Goal: Obtain resource: Obtain resource

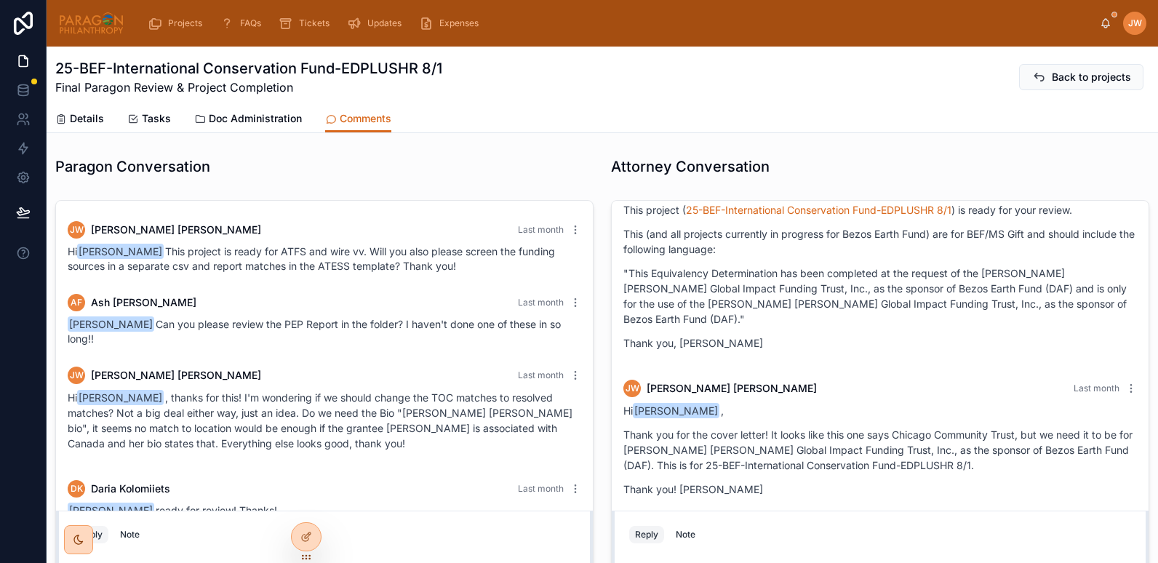
scroll to position [439, 0]
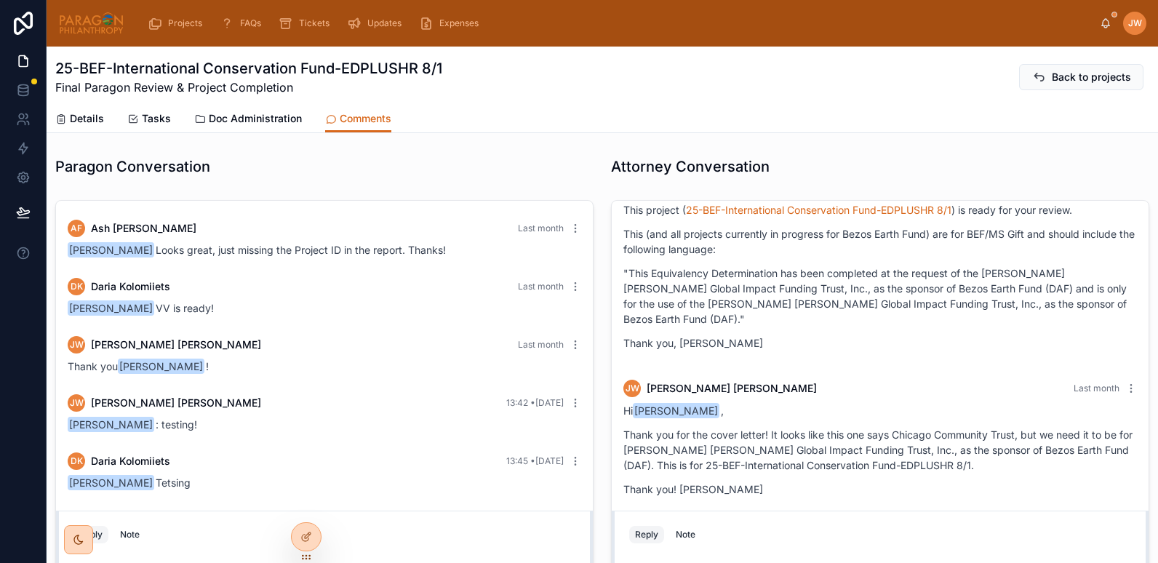
click at [97, 18] on img at bounding box center [91, 23] width 66 height 23
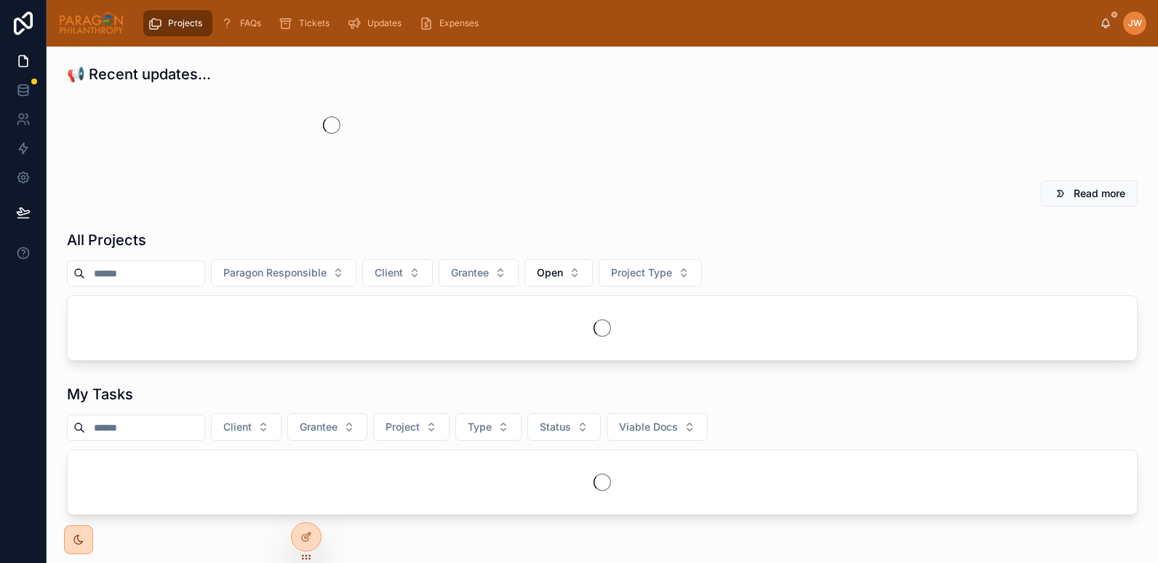
click at [129, 250] on h1 "All Projects" at bounding box center [106, 240] width 79 height 20
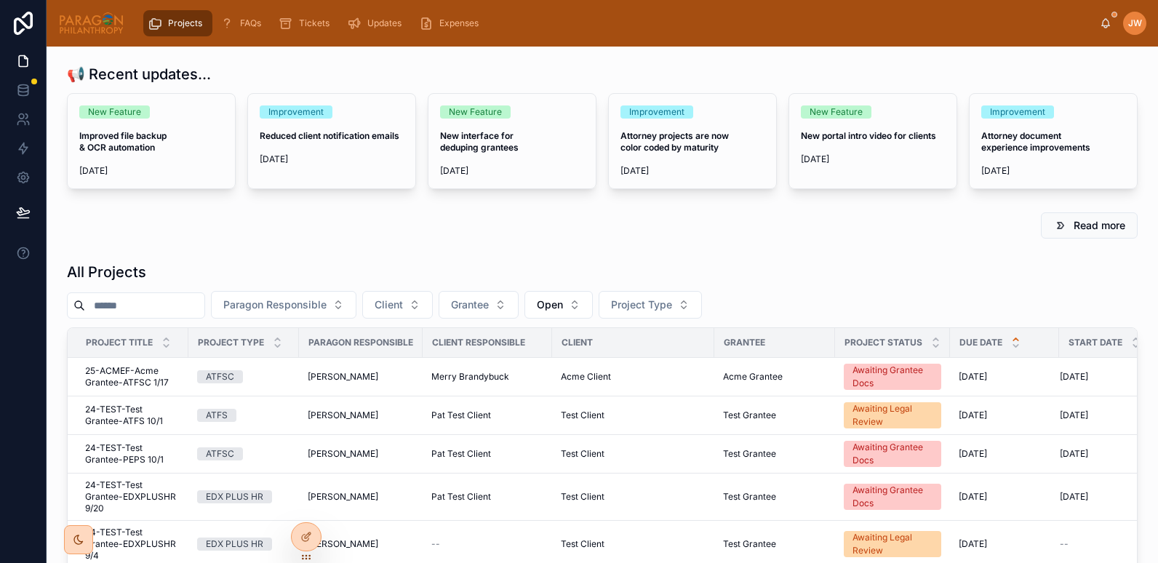
click at [126, 308] on input "text" at bounding box center [144, 305] width 119 height 20
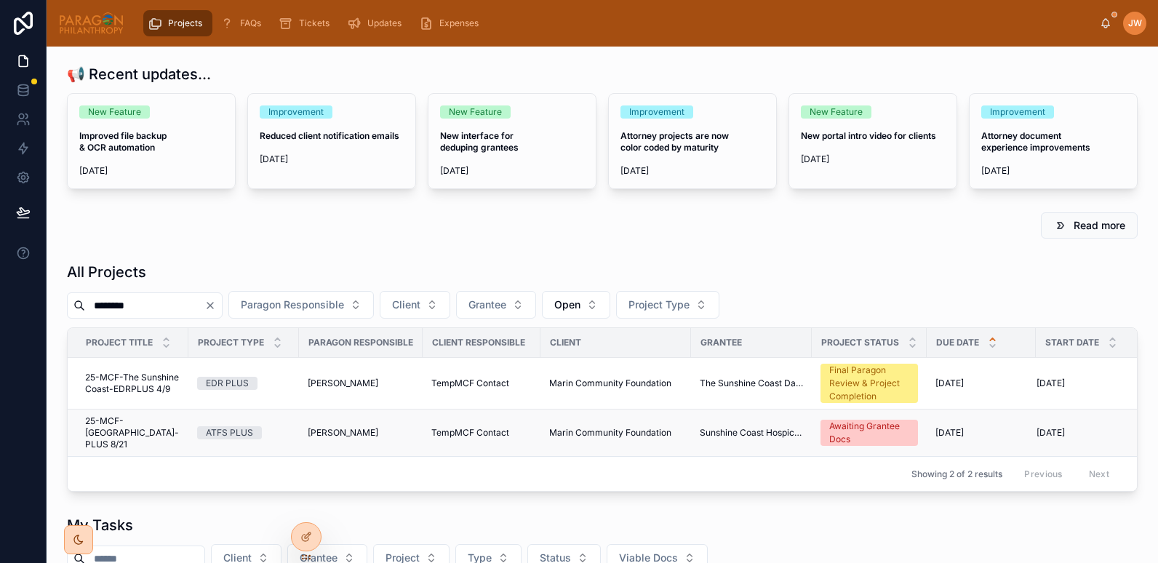
type input "********"
click at [113, 430] on span "25-MCF-[GEOGRAPHIC_DATA]-PLUS 8/21" at bounding box center [132, 432] width 95 height 35
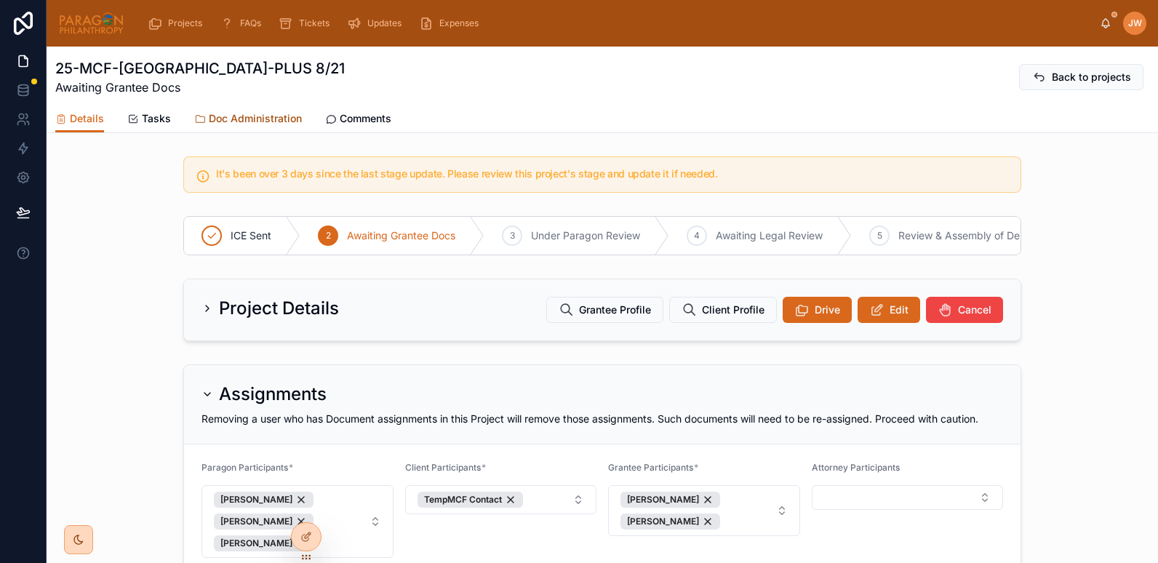
click at [253, 119] on span "Doc Administration" at bounding box center [255, 118] width 93 height 15
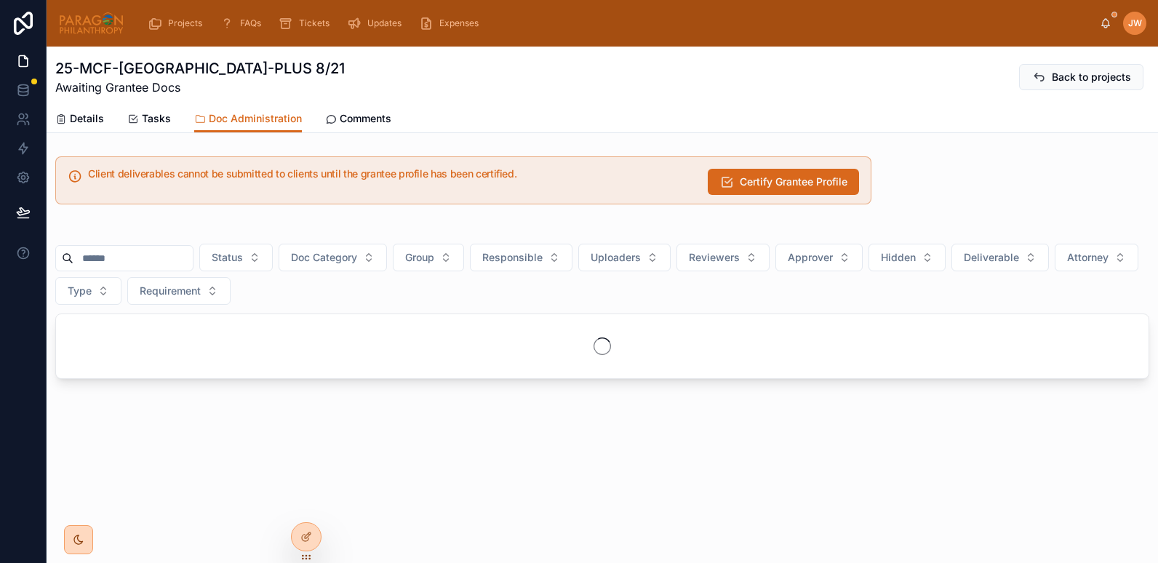
click at [159, 258] on input "text" at bounding box center [132, 258] width 119 height 20
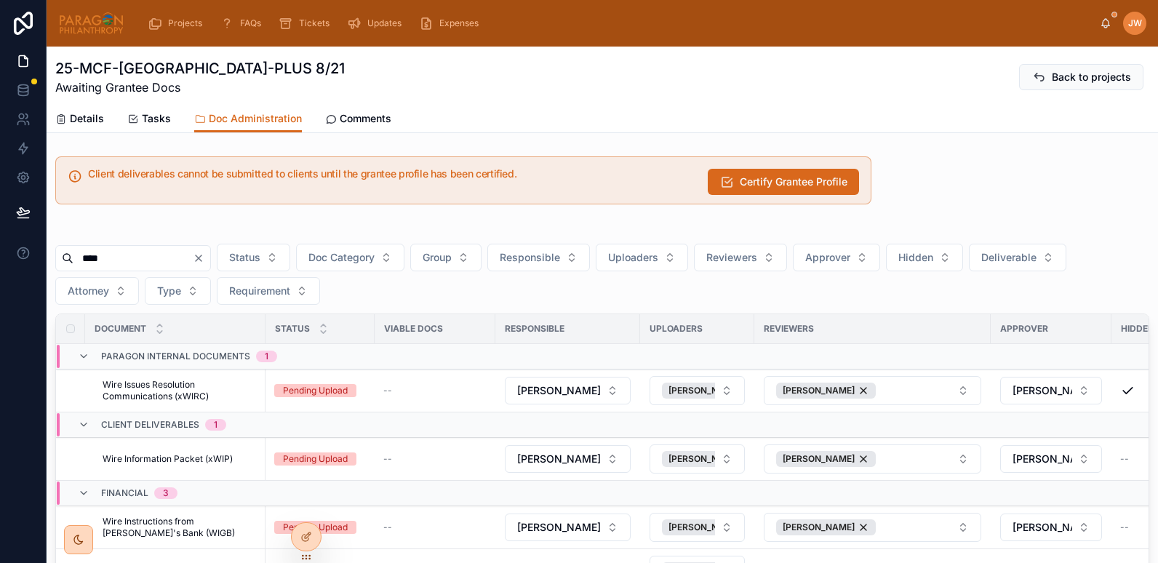
scroll to position [159, 0]
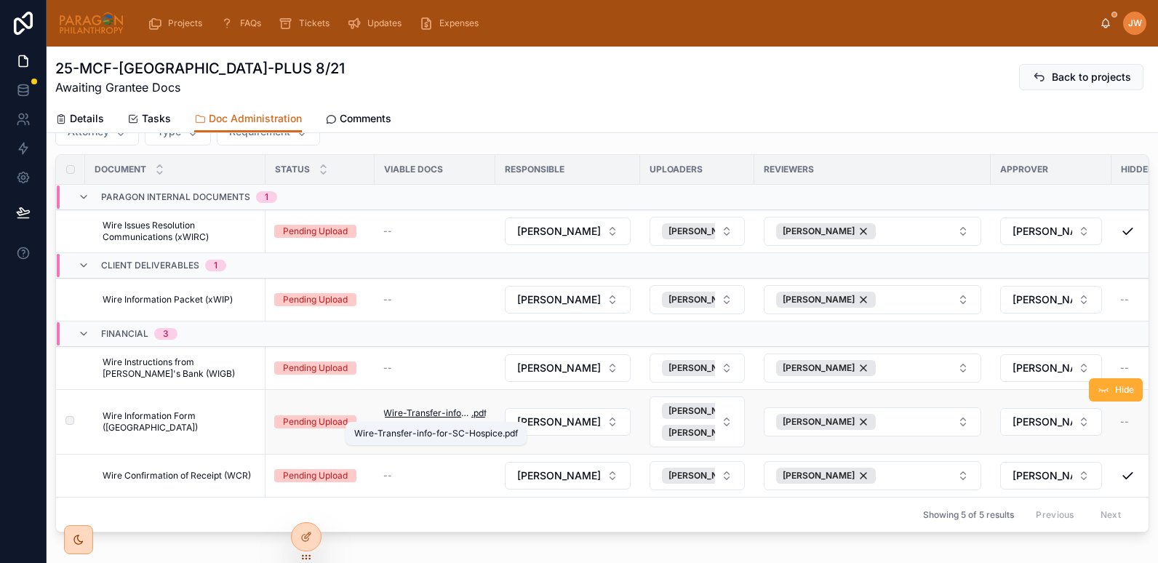
type input "****"
click at [424, 411] on span "Wire-Transfer-info-for-SC-Hospice" at bounding box center [427, 413] width 88 height 12
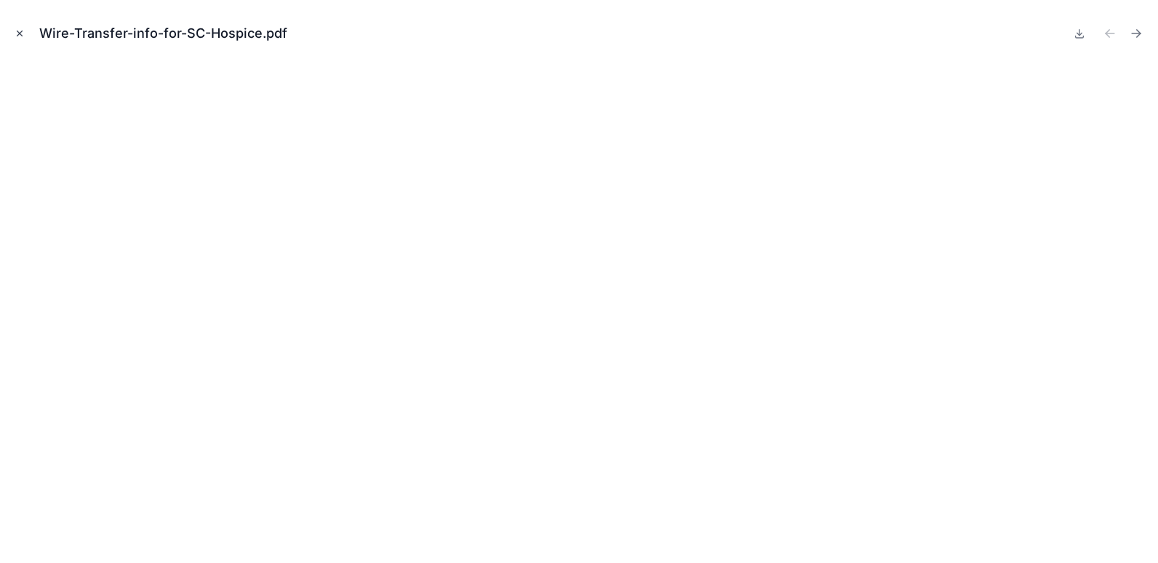
click at [17, 33] on icon "Close modal" at bounding box center [20, 33] width 10 height 10
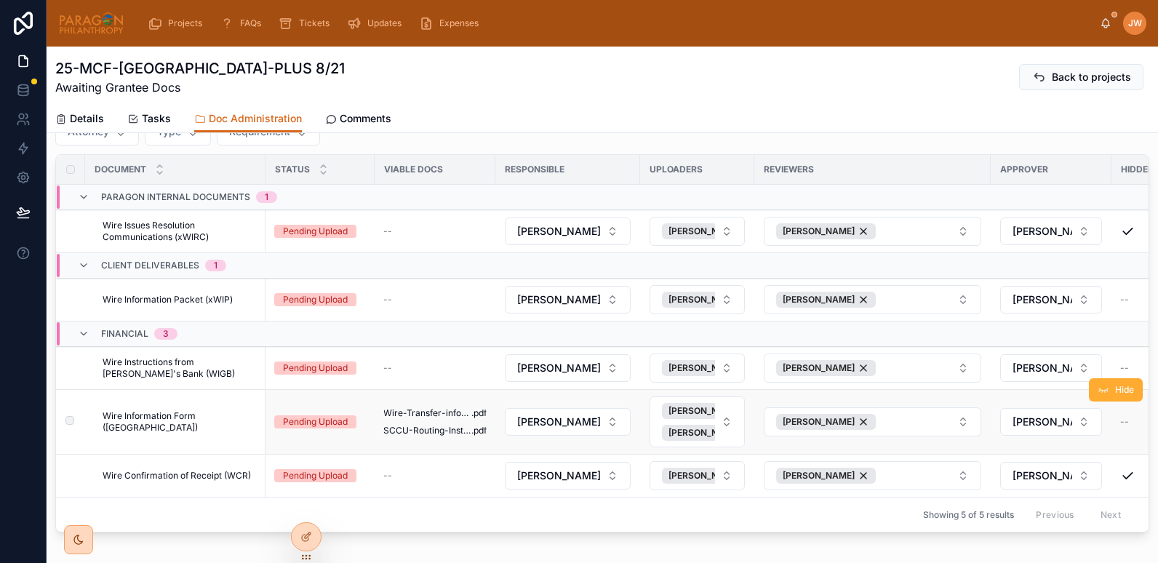
click at [438, 439] on td "Wire-Transfer-info-for-SC-Hospice .pdf SCCU-Routing-Instructions-SC-Hospice .pdf" at bounding box center [435, 422] width 121 height 65
click at [428, 433] on span "SCCU-Routing-Instructions-SC-Hospice" at bounding box center [427, 431] width 88 height 12
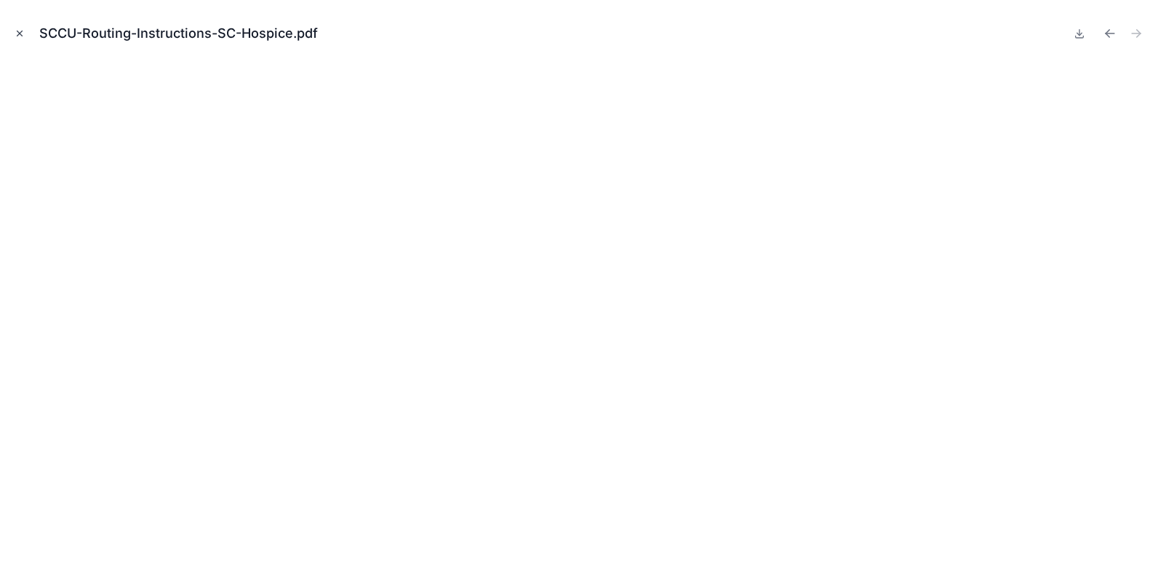
click at [24, 32] on icon "Close modal" at bounding box center [20, 33] width 10 height 10
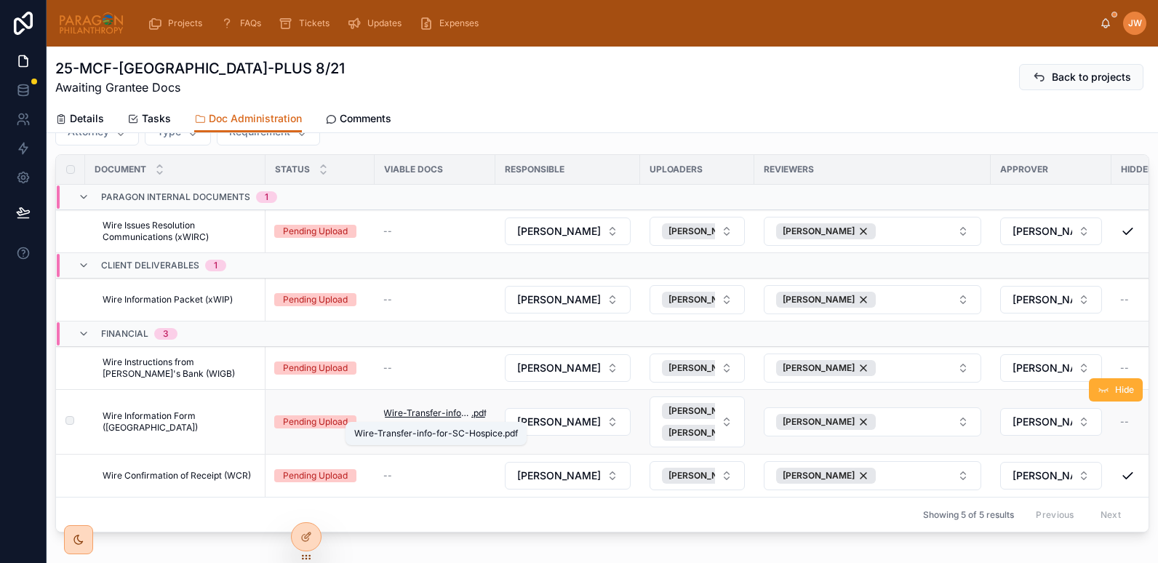
click at [416, 407] on span "Wire-Transfer-info-for-SC-Hospice" at bounding box center [427, 413] width 88 height 12
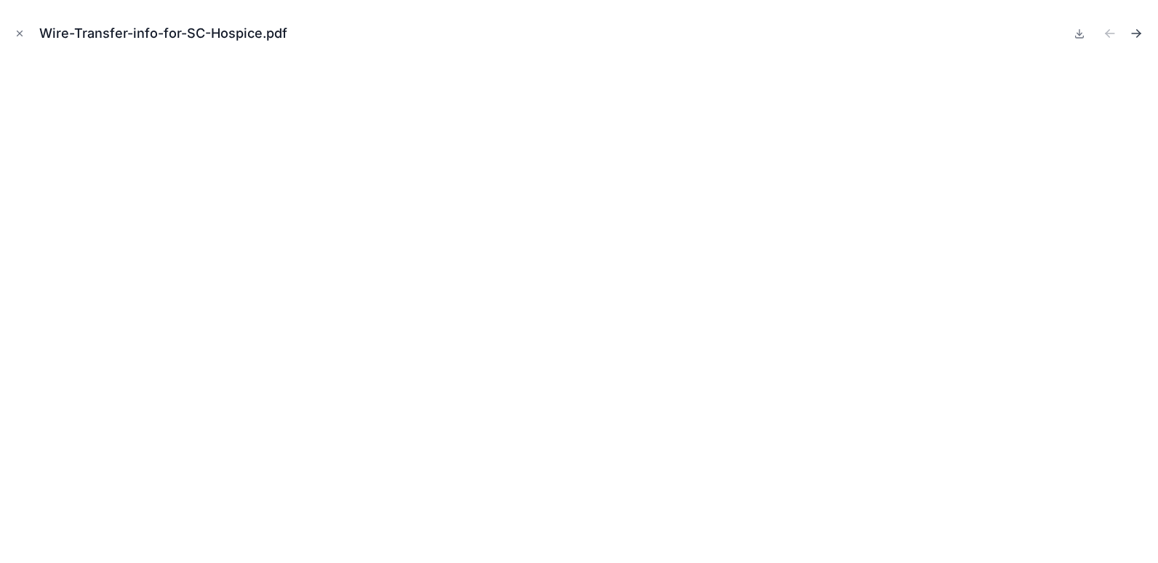
click at [1140, 32] on icon "Next file" at bounding box center [1139, 32] width 4 height 4
click at [316, 32] on div "SCCU-Routing-Instructions-SC-Hospice.pdf" at bounding box center [184, 33] width 290 height 20
click at [1110, 31] on icon "Previous file" at bounding box center [1110, 33] width 15 height 15
click at [17, 36] on icon "Close modal" at bounding box center [19, 33] width 5 height 5
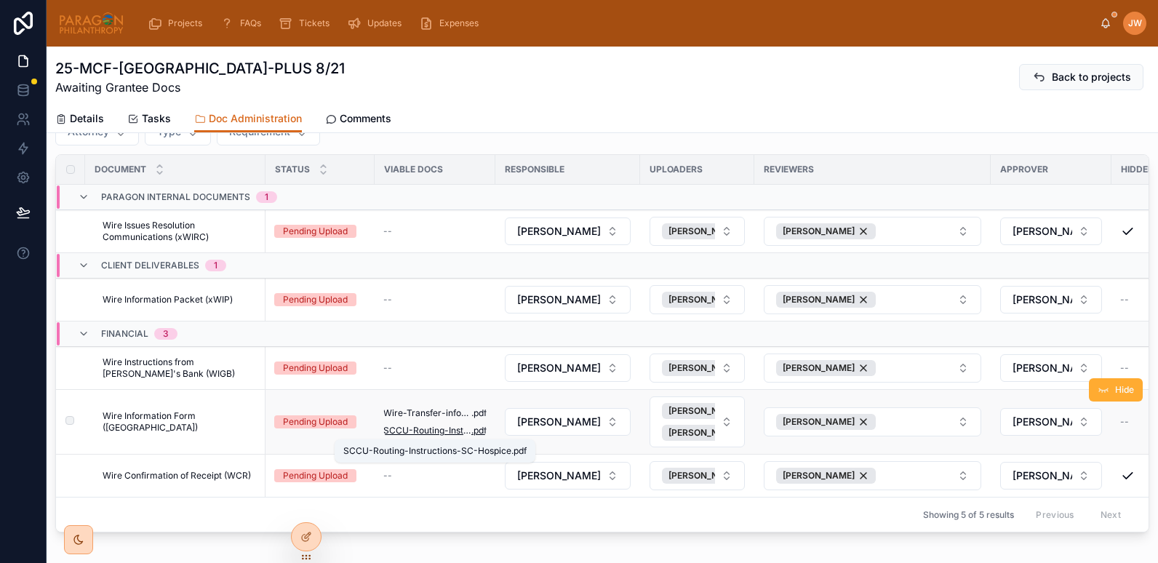
click at [420, 432] on span "SCCU-Routing-Instructions-SC-Hospice" at bounding box center [427, 431] width 88 height 12
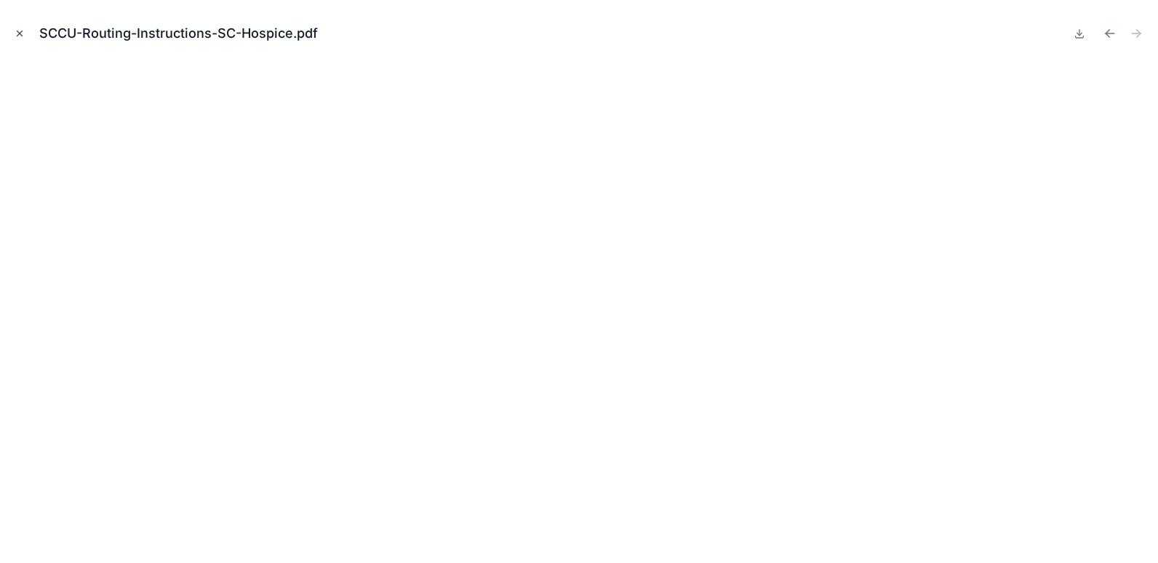
click at [20, 33] on icon "Close modal" at bounding box center [20, 33] width 10 height 10
